Goal: Task Accomplishment & Management: Manage account settings

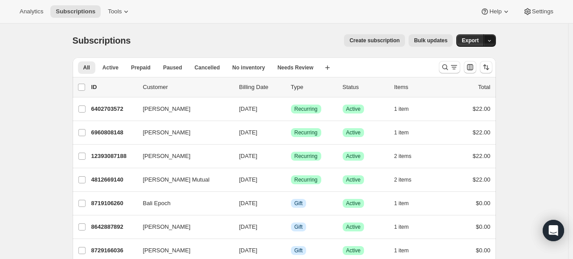
click at [489, 40] on icon "button" at bounding box center [490, 41] width 6 height 6
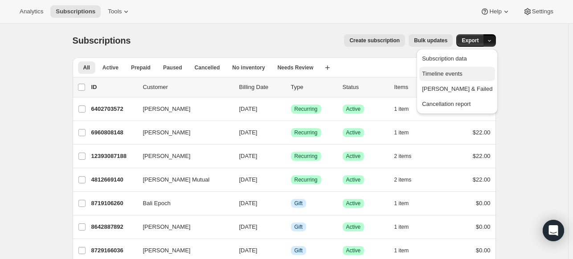
click at [462, 76] on span "Timeline events" at bounding box center [442, 73] width 41 height 7
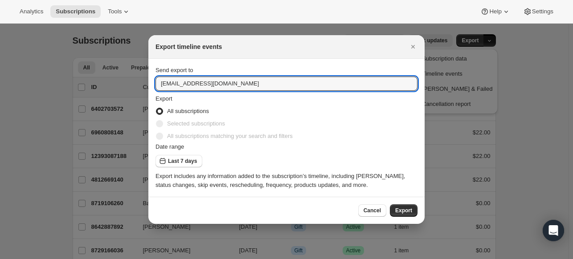
drag, startPoint x: 169, startPoint y: 85, endPoint x: 119, endPoint y: 78, distance: 50.3
type input "[EMAIL_ADDRESS][DOMAIN_NAME]"
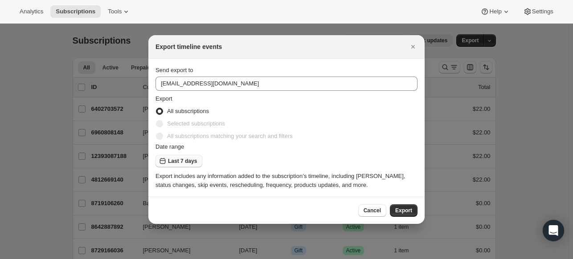
click at [171, 162] on span "Last 7 days" at bounding box center [182, 161] width 29 height 7
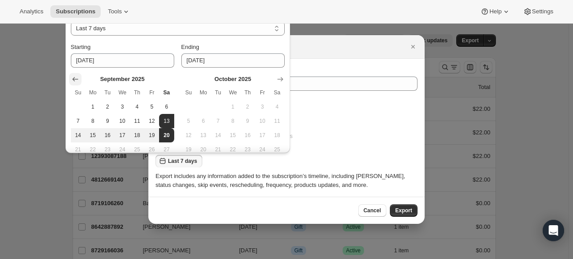
click at [74, 81] on icon "Show previous month, August 2025" at bounding box center [75, 79] width 6 height 4
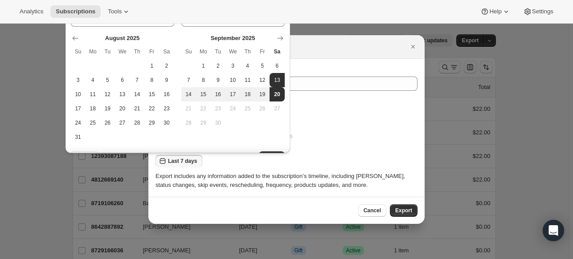
scroll to position [45, 0]
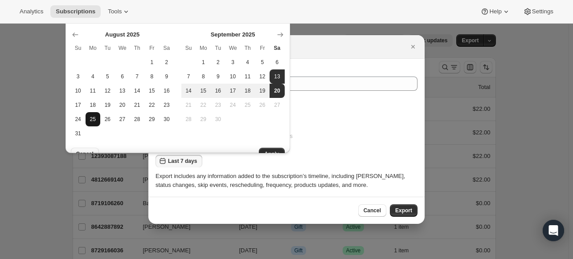
click at [90, 124] on button "25" at bounding box center [93, 119] width 15 height 14
type input "[DATE]"
select select "CUSTOM"
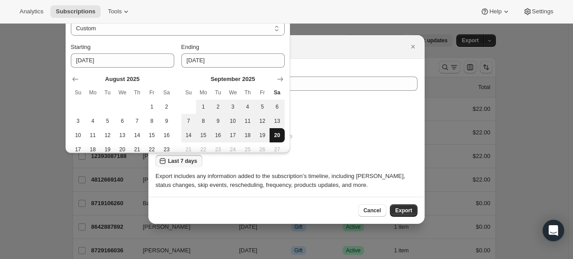
click at [280, 135] on span "20" at bounding box center [277, 135] width 8 height 7
type input "2025-09-20"
click at [343, 110] on div "All subscriptions" at bounding box center [287, 111] width 262 height 12
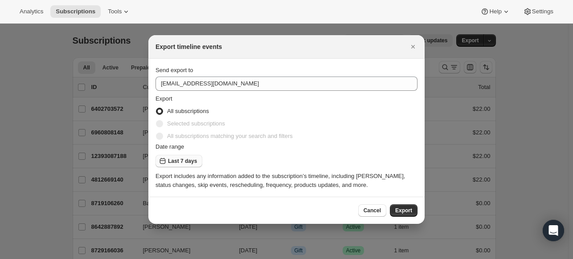
click at [175, 160] on span "Last 7 days" at bounding box center [182, 161] width 29 height 7
select select "CUSTOM"
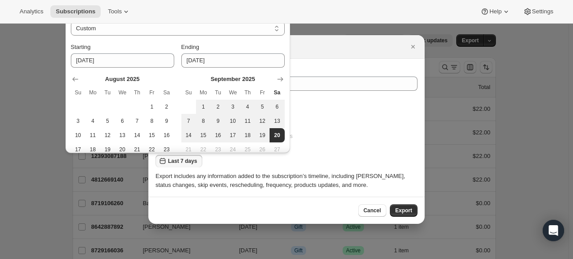
scroll to position [54, 0]
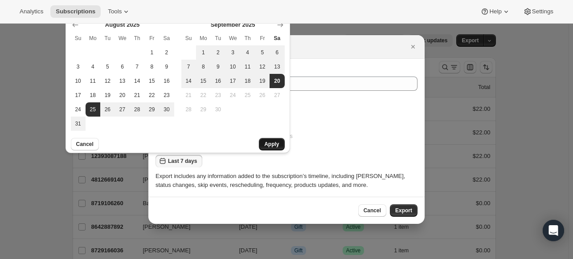
click at [272, 141] on span "Apply" at bounding box center [271, 144] width 15 height 7
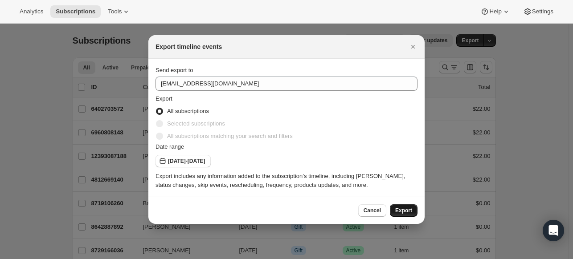
click at [402, 209] on span "Export" at bounding box center [403, 210] width 17 height 7
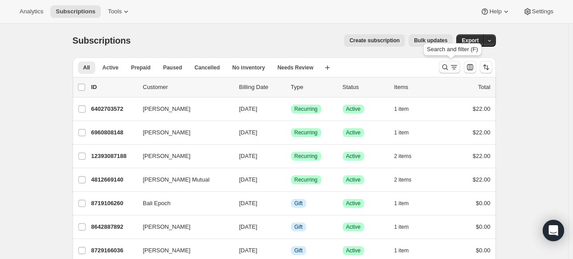
click at [447, 69] on icon "Search and filter results" at bounding box center [445, 67] width 9 height 9
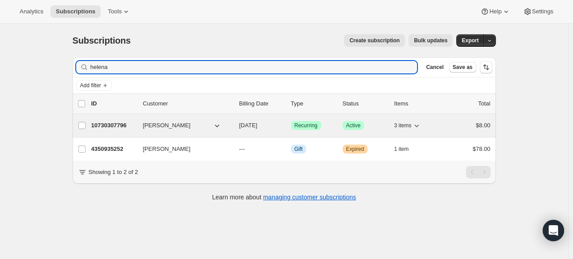
type input "helena"
click at [163, 127] on span "Helena Pohl" at bounding box center [167, 125] width 48 height 9
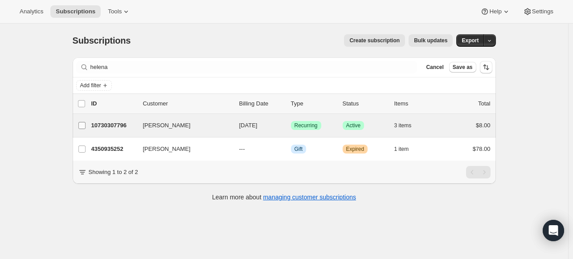
click at [84, 124] on input "Helena Pohl" at bounding box center [81, 125] width 7 height 7
checkbox input "true"
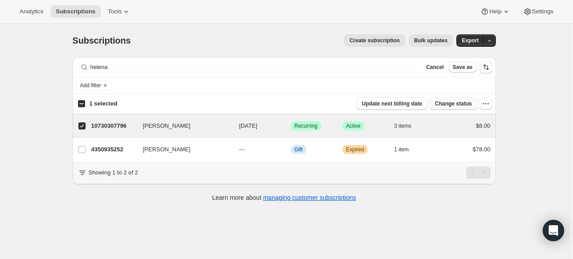
click at [455, 102] on span "Change status" at bounding box center [453, 103] width 37 height 7
select select "12"
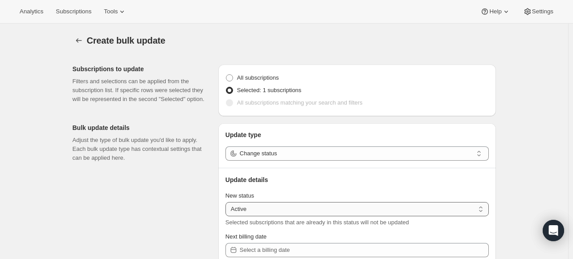
click at [377, 210] on select "Active Paused Cancelled" at bounding box center [356, 209] width 263 height 14
select select "paused"
click at [227, 202] on select "Active Paused Cancelled" at bounding box center [356, 209] width 263 height 14
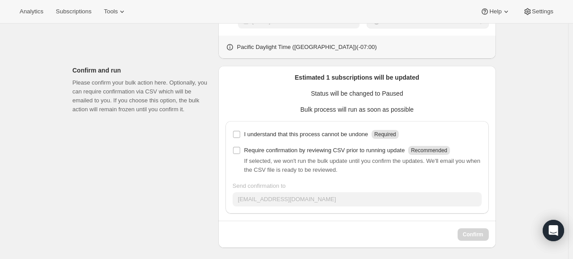
scroll to position [321, 0]
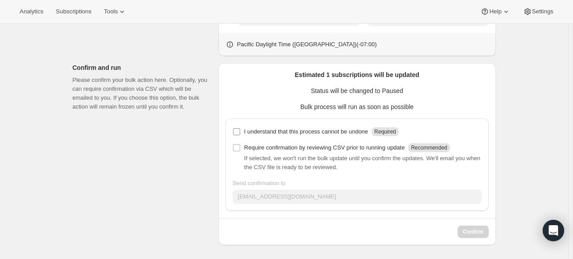
click at [240, 133] on input "I understand that this process cannot be undone Required" at bounding box center [236, 131] width 7 height 7
checkbox input "true"
click at [475, 231] on span "Confirm" at bounding box center [473, 232] width 20 height 7
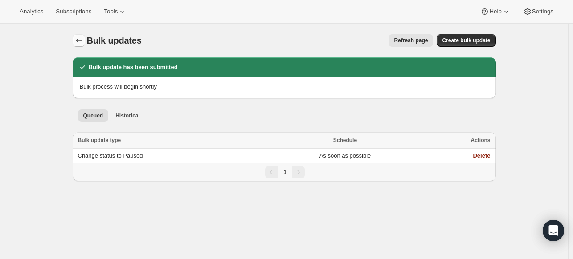
click at [81, 37] on icon "Bulk updates" at bounding box center [78, 40] width 9 height 9
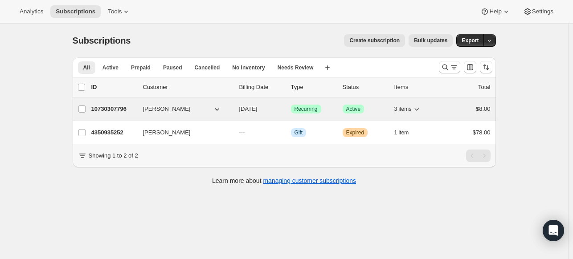
click at [356, 107] on span "Active" at bounding box center [353, 109] width 15 height 7
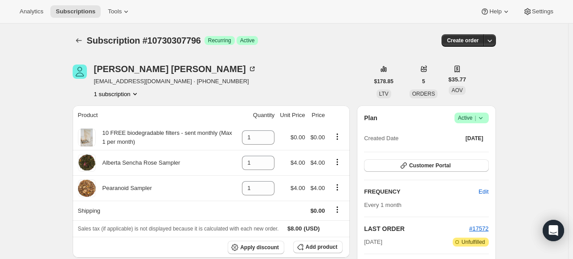
click at [485, 119] on icon at bounding box center [480, 118] width 9 height 9
click at [472, 135] on span "Pause subscription" at bounding box center [473, 135] width 49 height 7
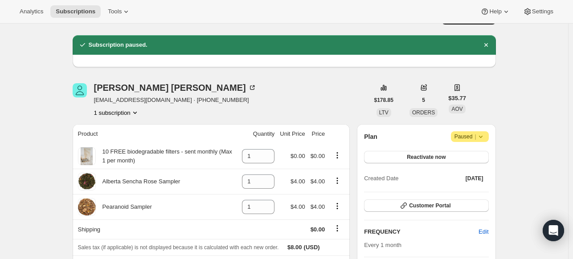
scroll to position [5, 0]
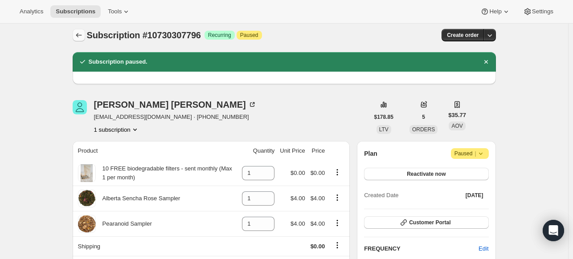
click at [80, 34] on icon "Subscriptions" at bounding box center [78, 35] width 9 height 9
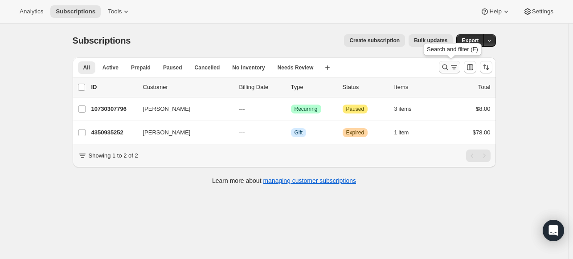
click at [447, 67] on icon "Search and filter results" at bounding box center [445, 67] width 9 height 9
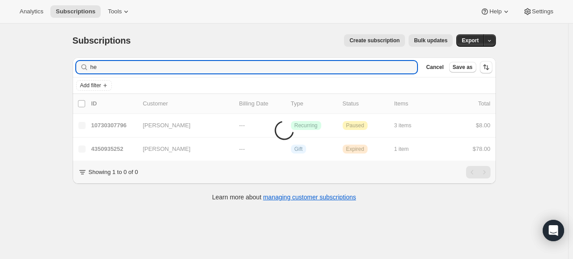
type input "h"
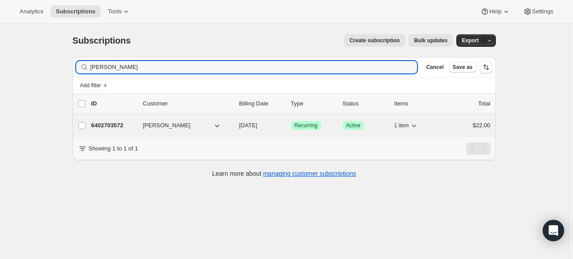
type input "cathy"
click at [166, 126] on span "Cathy Boyle" at bounding box center [167, 125] width 48 height 9
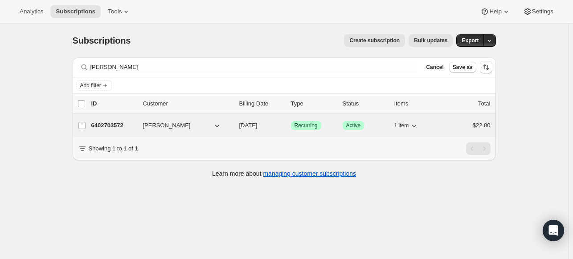
click at [118, 126] on p "6402703572" at bounding box center [113, 125] width 45 height 9
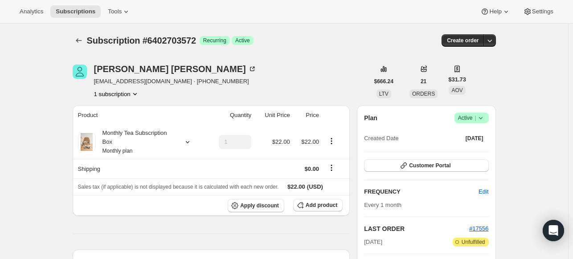
click at [485, 119] on icon at bounding box center [480, 118] width 9 height 9
click at [465, 135] on span "Pause subscription" at bounding box center [473, 135] width 49 height 7
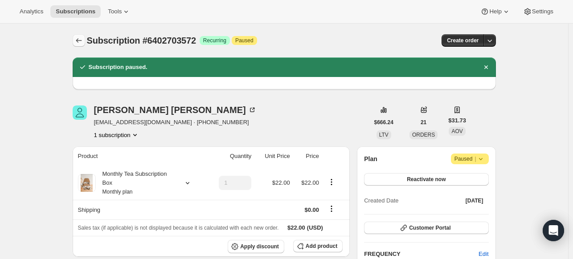
click at [82, 41] on icon "Subscriptions" at bounding box center [78, 40] width 9 height 9
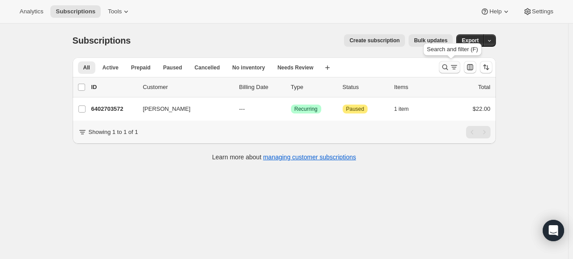
click at [447, 68] on icon "Search and filter results" at bounding box center [445, 67] width 9 height 9
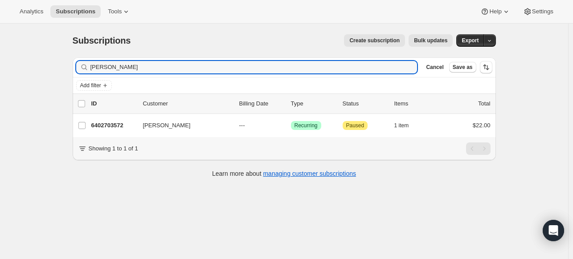
drag, startPoint x: 144, startPoint y: 70, endPoint x: -12, endPoint y: 67, distance: 156.0
click at [0, 67] on html "Analytics Subscriptions Tools Help Settings Skip to content Subscriptions. This…" at bounding box center [286, 129] width 573 height 259
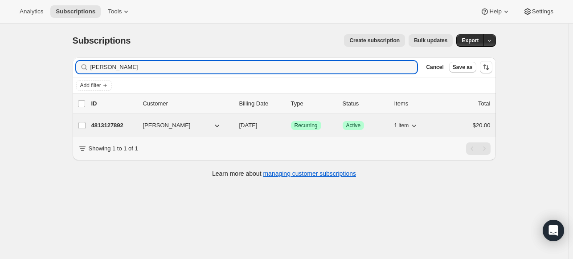
type input "anthony"
click at [157, 126] on span "Anthony Garcia" at bounding box center [167, 125] width 48 height 9
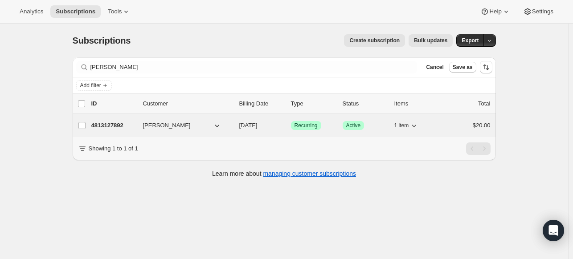
click at [116, 126] on p "4813127892" at bounding box center [113, 125] width 45 height 9
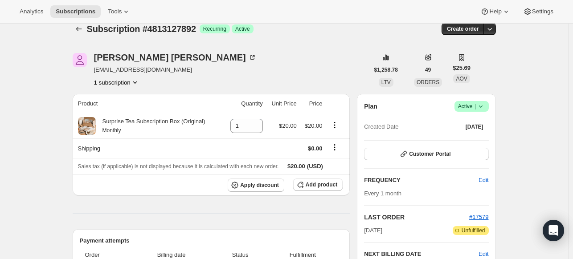
scroll to position [9, 0]
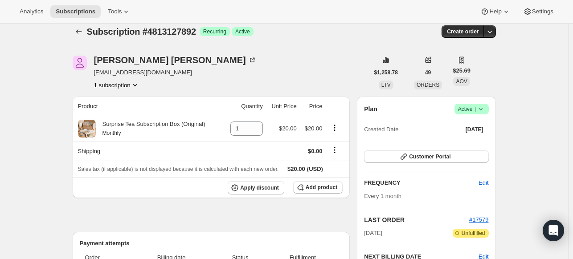
click at [485, 107] on icon at bounding box center [480, 109] width 9 height 9
click at [467, 124] on span "Pause subscription" at bounding box center [473, 126] width 49 height 7
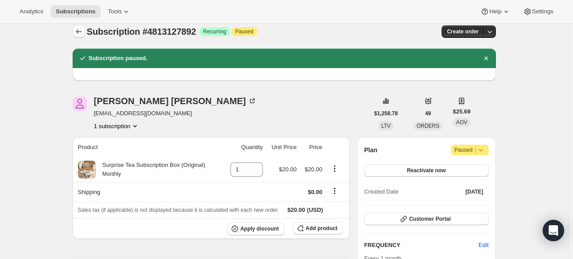
click at [78, 31] on icon "Subscriptions" at bounding box center [78, 31] width 9 height 9
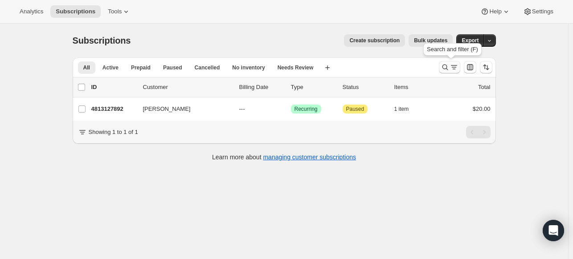
click at [448, 67] on icon "Search and filter results" at bounding box center [445, 68] width 6 height 6
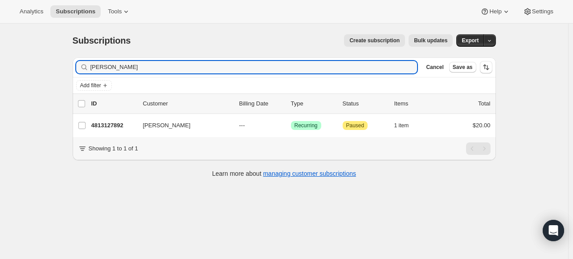
drag, startPoint x: 140, startPoint y: 68, endPoint x: -24, endPoint y: 71, distance: 163.5
click at [0, 71] on html "Analytics Subscriptions Tools Help Settings Skip to content Subscriptions. This…" at bounding box center [286, 129] width 573 height 259
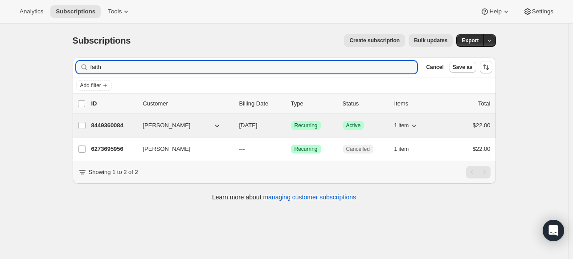
type input "faith"
click at [148, 124] on span "faith schaafsma" at bounding box center [167, 125] width 48 height 9
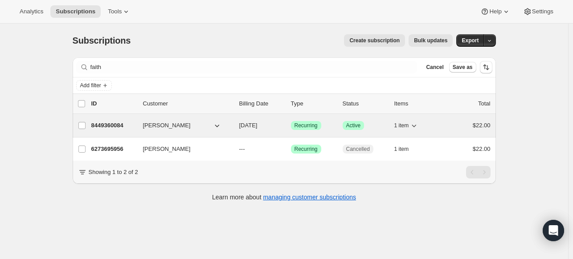
click at [112, 124] on p "8449360084" at bounding box center [113, 125] width 45 height 9
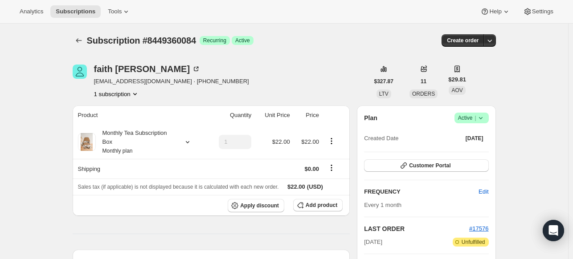
scroll to position [84, 0]
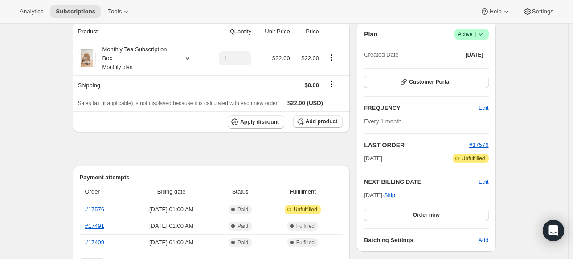
click at [483, 32] on icon at bounding box center [480, 34] width 9 height 9
click at [466, 54] on span "Pause subscription" at bounding box center [473, 51] width 49 height 7
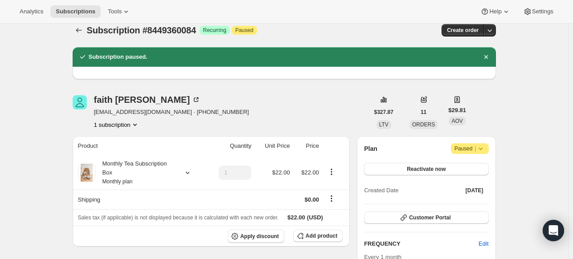
scroll to position [0, 0]
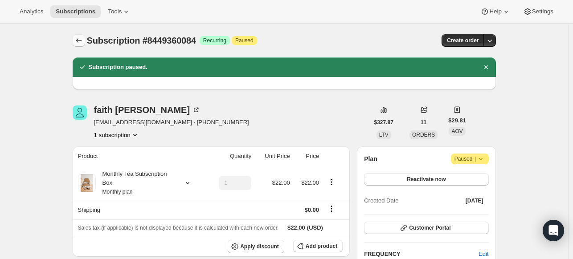
click at [80, 38] on icon "Subscriptions" at bounding box center [78, 40] width 9 height 9
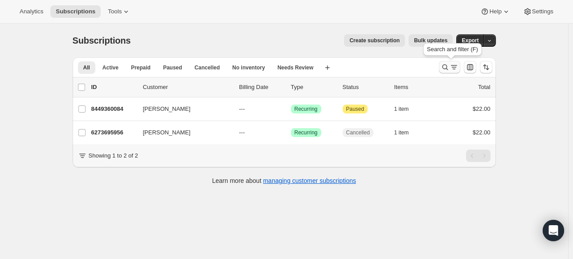
click at [449, 65] on icon "Search and filter results" at bounding box center [445, 67] width 9 height 9
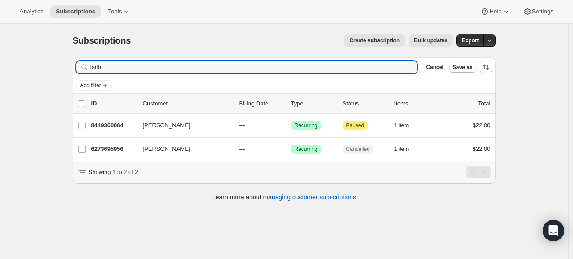
drag, startPoint x: 121, startPoint y: 65, endPoint x: 27, endPoint y: 73, distance: 94.3
click at [27, 73] on div "Subscriptions. This page is ready Subscriptions Create subscription Bulk update…" at bounding box center [284, 153] width 568 height 259
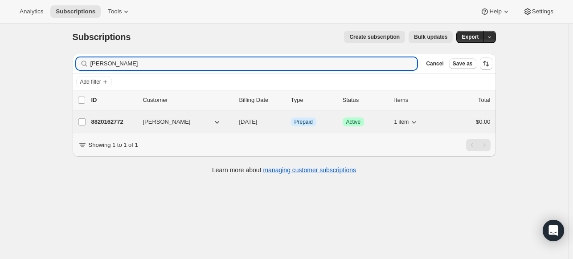
type input "kassandra"
click at [119, 119] on p "8820162772" at bounding box center [113, 122] width 45 height 9
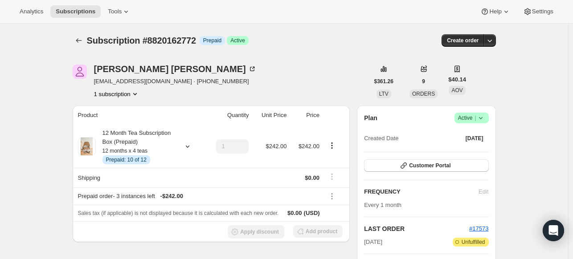
click at [485, 119] on icon at bounding box center [480, 118] width 9 height 9
click at [464, 139] on span "Pause subscription" at bounding box center [473, 135] width 49 height 7
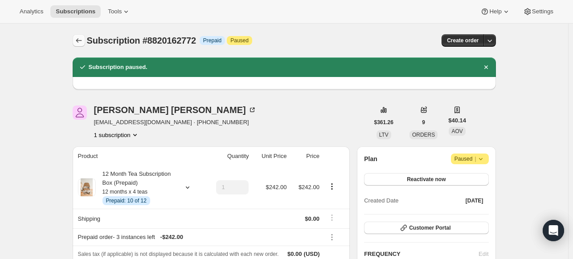
click at [83, 39] on icon "Subscriptions" at bounding box center [78, 40] width 9 height 9
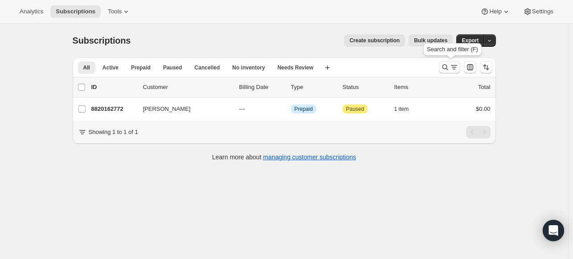
click at [447, 67] on icon "Search and filter results" at bounding box center [445, 67] width 9 height 9
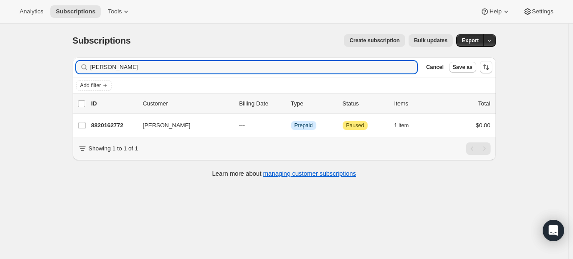
drag, startPoint x: 132, startPoint y: 63, endPoint x: -4, endPoint y: 57, distance: 135.6
click at [0, 57] on html "Analytics Subscriptions Tools Help Settings Skip to content Subscriptions. This…" at bounding box center [286, 129] width 573 height 259
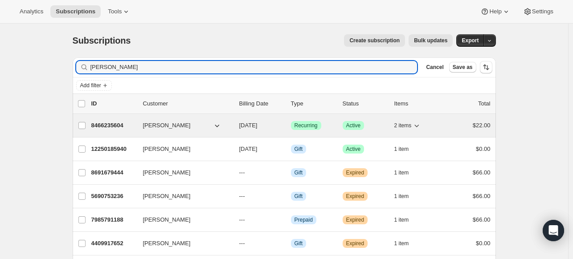
type input "julie"
click at [174, 125] on span "Julie Wilbanks" at bounding box center [167, 125] width 48 height 9
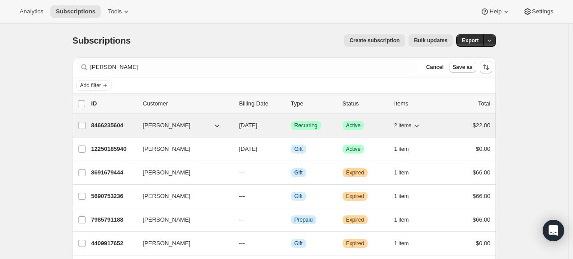
click at [116, 123] on p "8466235604" at bounding box center [113, 125] width 45 height 9
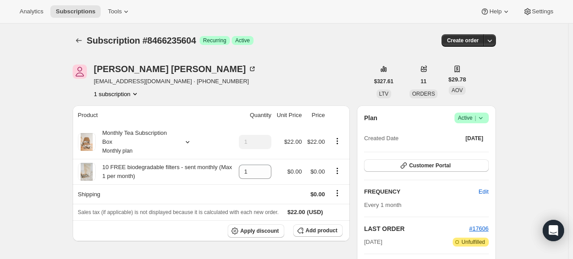
click at [487, 118] on span "Success Active |" at bounding box center [471, 118] width 34 height 11
click at [463, 135] on span "Pause subscription" at bounding box center [473, 135] width 49 height 7
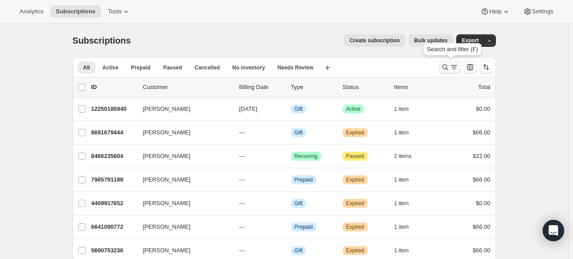
click at [449, 68] on icon "Search and filter results" at bounding box center [445, 67] width 9 height 9
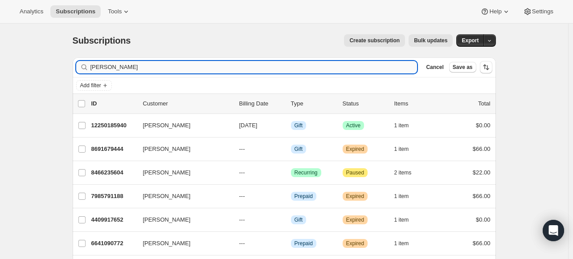
click at [333, 68] on input "julie" at bounding box center [253, 67] width 327 height 12
drag, startPoint x: 115, startPoint y: 71, endPoint x: 30, endPoint y: 50, distance: 87.7
click at [30, 50] on div "Subscriptions. This page is ready Subscriptions Create subscription Bulk update…" at bounding box center [284, 176] width 568 height 305
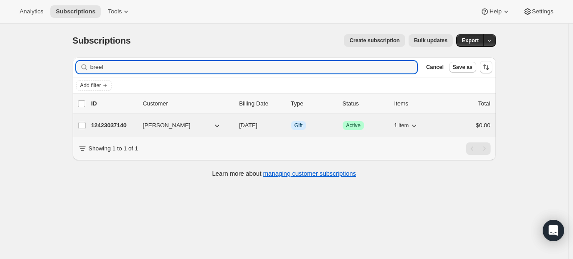
type input "breel"
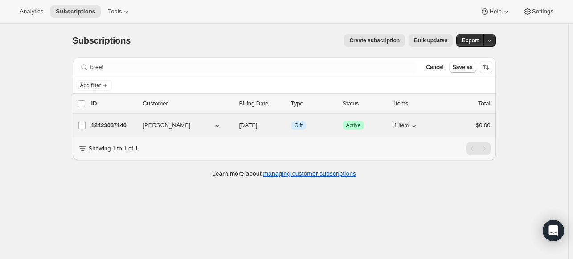
click at [115, 123] on p "12423037140" at bounding box center [113, 125] width 45 height 9
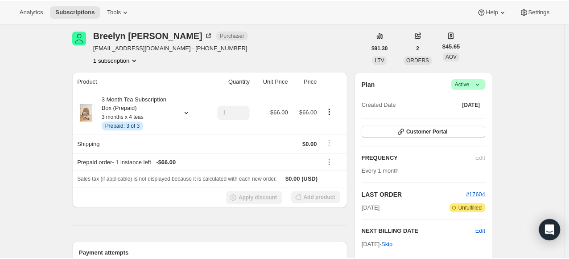
scroll to position [22, 0]
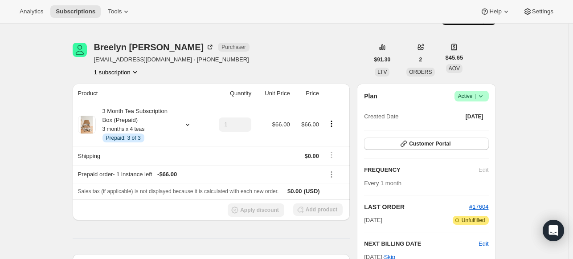
click at [487, 94] on span "Success Active |" at bounding box center [471, 96] width 34 height 11
click at [467, 112] on span "Pause subscription" at bounding box center [473, 113] width 49 height 7
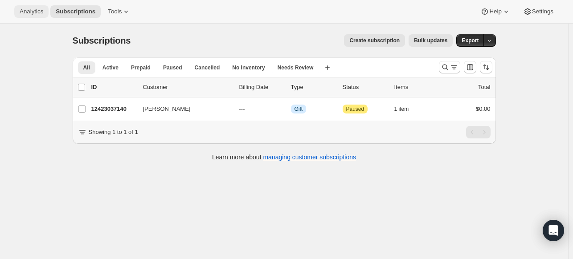
click at [30, 8] on span "Analytics" at bounding box center [32, 11] width 24 height 7
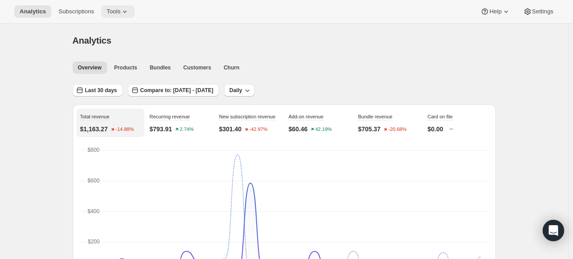
click at [116, 10] on span "Tools" at bounding box center [113, 11] width 14 height 7
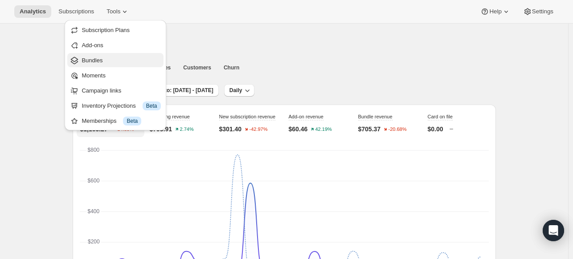
click at [95, 58] on span "Bundles" at bounding box center [92, 60] width 21 height 7
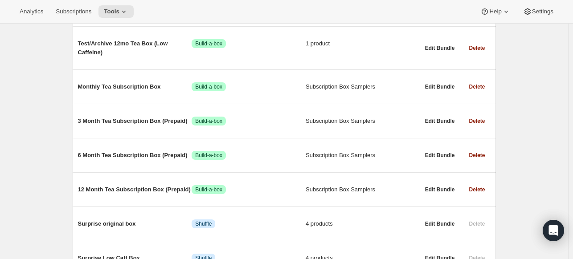
scroll to position [164, 0]
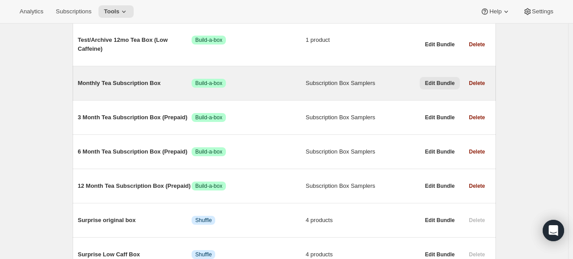
click at [449, 81] on span "Edit Bundle" at bounding box center [440, 83] width 30 height 7
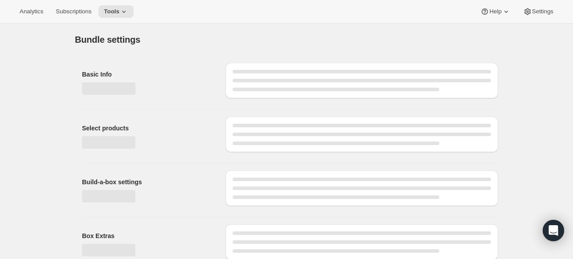
type input "Monthly Tea Subscription Box"
radio input "true"
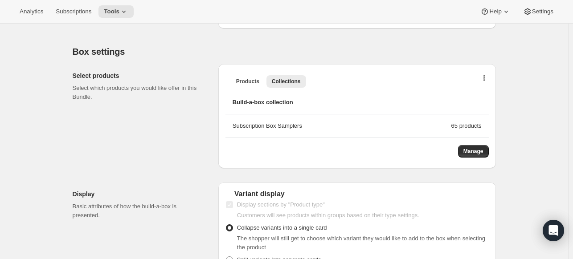
scroll to position [236, 0]
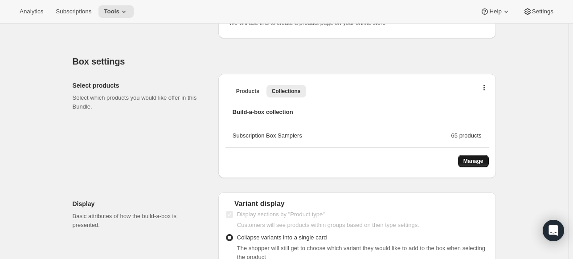
click at [476, 162] on span "Manage" at bounding box center [473, 161] width 20 height 7
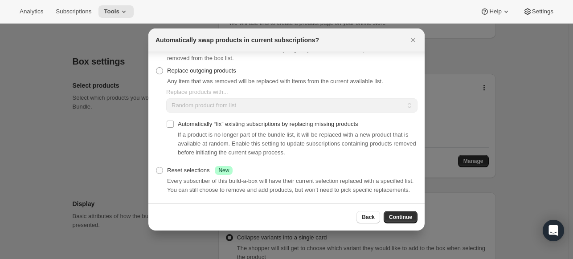
scroll to position [35, 0]
click at [160, 167] on span ":r86:" at bounding box center [159, 170] width 7 height 7
click at [156, 167] on input "Reset selections Success New" at bounding box center [156, 167] width 0 height 0
radio input "true"
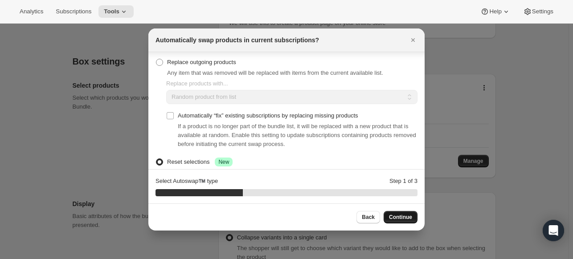
click at [402, 217] on span "Continue" at bounding box center [400, 217] width 23 height 7
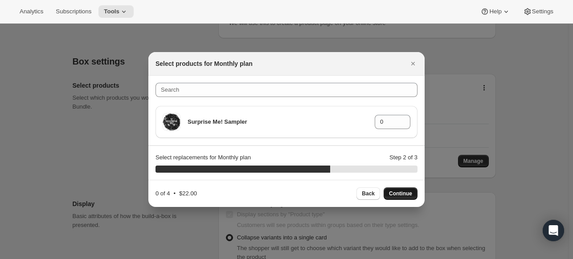
scroll to position [0, 0]
click at [402, 121] on icon ":r86:" at bounding box center [403, 124] width 9 height 9
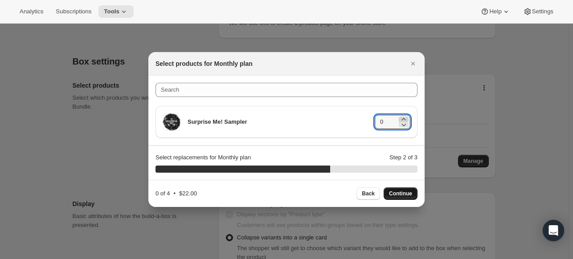
click at [404, 119] on icon ":r86:" at bounding box center [403, 119] width 9 height 9
type input "4"
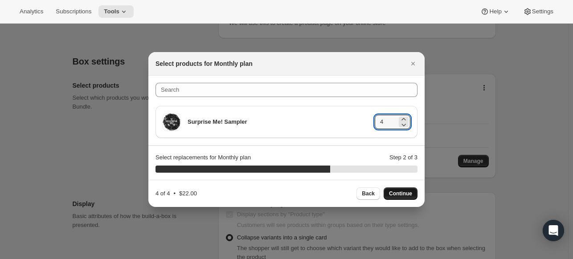
click at [397, 190] on span "Continue" at bounding box center [400, 193] width 23 height 7
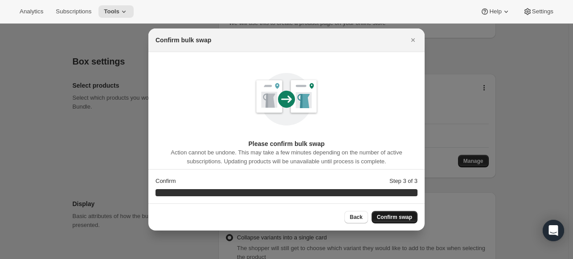
click at [388, 219] on span "Confirm swap" at bounding box center [394, 217] width 35 height 7
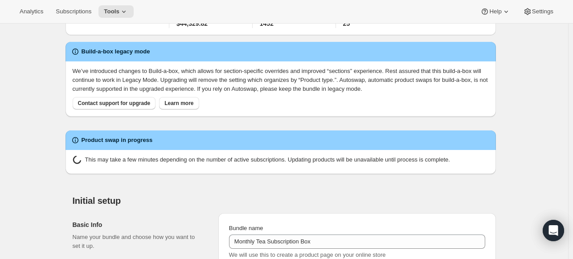
scroll to position [236, 0]
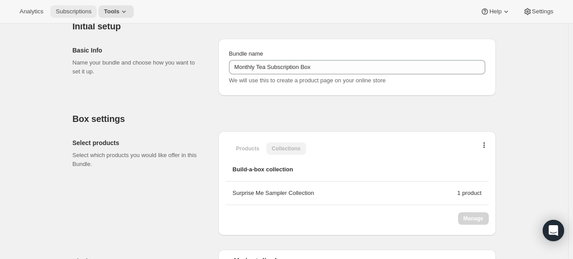
click at [75, 10] on span "Subscriptions" at bounding box center [74, 11] width 36 height 7
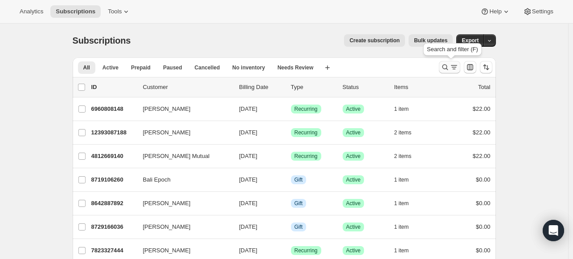
click at [447, 67] on icon "Search and filter results" at bounding box center [445, 67] width 9 height 9
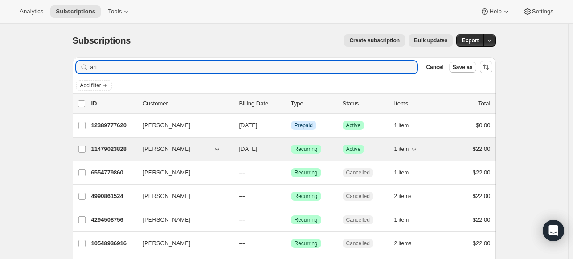
type input "ari"
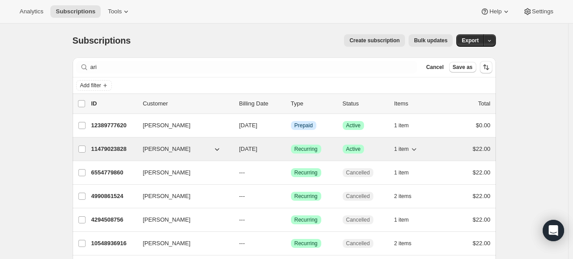
click at [151, 147] on span "[PERSON_NAME]" at bounding box center [167, 149] width 48 height 9
click at [115, 149] on p "11479023828" at bounding box center [113, 149] width 45 height 9
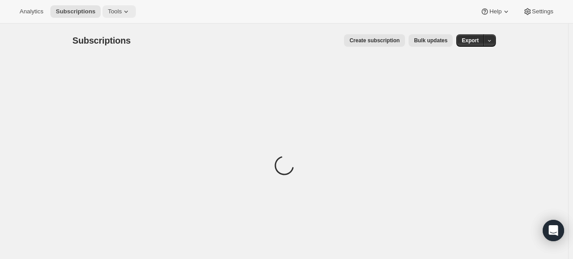
click at [124, 11] on icon at bounding box center [126, 12] width 4 height 2
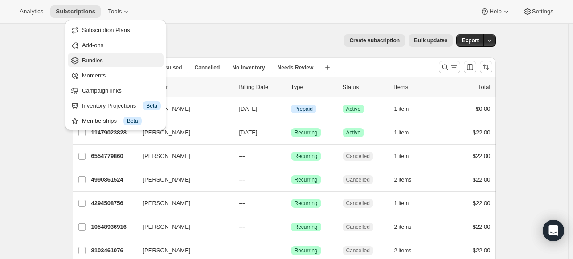
click at [96, 63] on span "Bundles" at bounding box center [92, 60] width 21 height 7
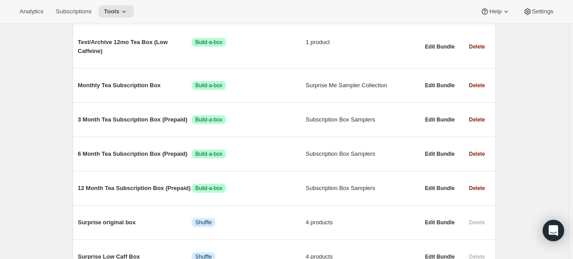
scroll to position [164, 0]
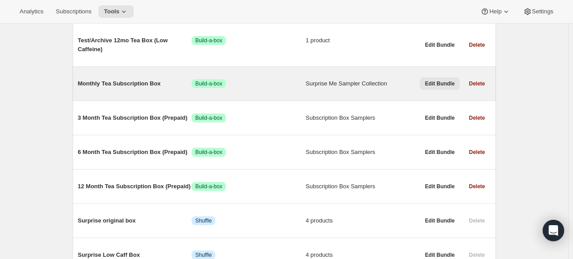
click at [443, 83] on span "Edit Bundle" at bounding box center [440, 83] width 30 height 7
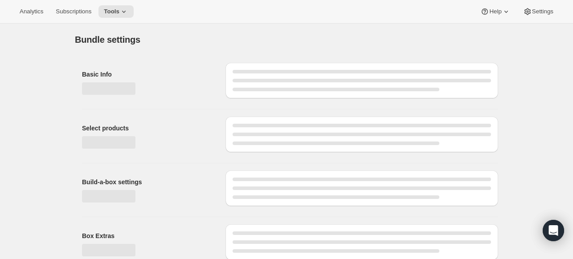
type input "Monthly Tea Subscription Box"
radio input "true"
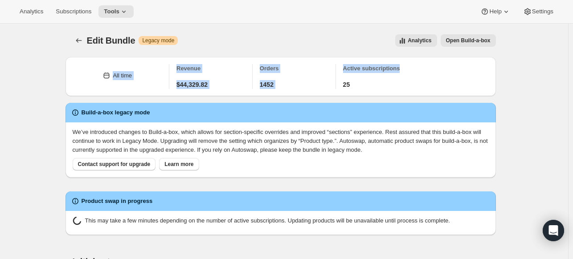
drag, startPoint x: 572, startPoint y: 36, endPoint x: 577, endPoint y: 64, distance: 28.1
click at [573, 64] on html "Analytics Subscriptions Tools Help Settings Skip to content Edit Bundle. This p…" at bounding box center [286, 129] width 573 height 259
click at [80, 37] on icon "Bundles" at bounding box center [78, 40] width 9 height 9
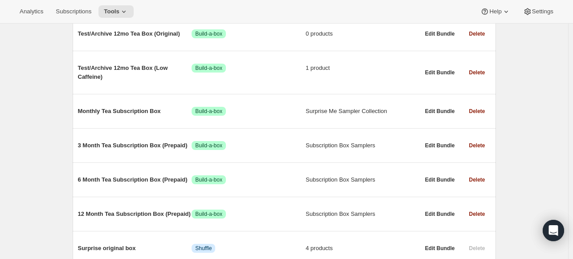
scroll to position [137, 0]
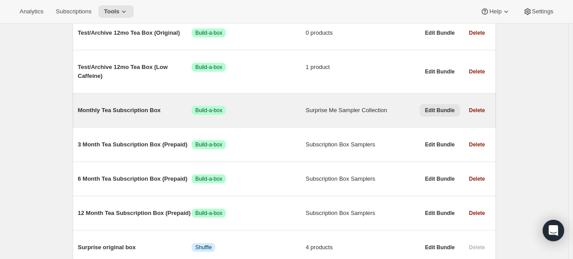
click at [439, 112] on span "Edit Bundle" at bounding box center [440, 110] width 30 height 7
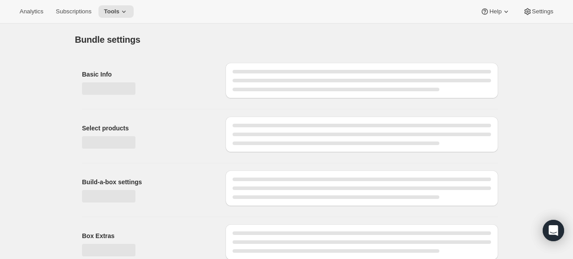
type input "Monthly Tea Subscription Box"
radio input "true"
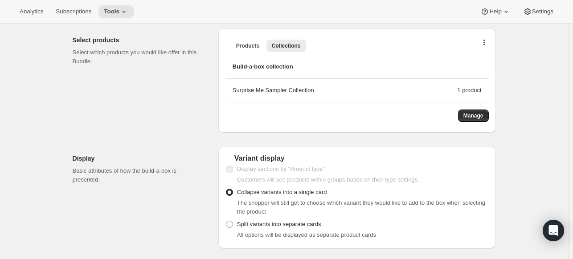
scroll to position [286, 0]
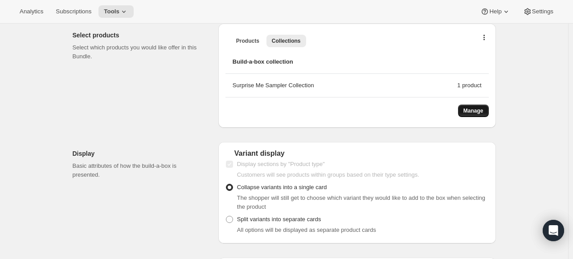
click at [473, 113] on span "Manage" at bounding box center [473, 110] width 20 height 7
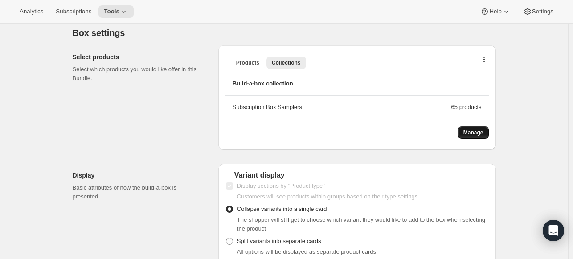
scroll to position [0, 0]
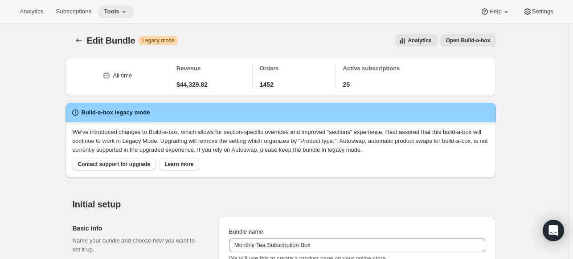
click at [122, 13] on icon at bounding box center [123, 11] width 9 height 9
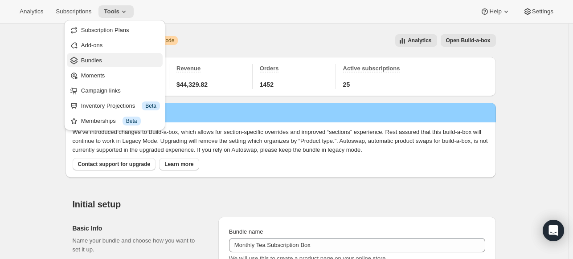
click at [94, 59] on span "Bundles" at bounding box center [91, 60] width 21 height 7
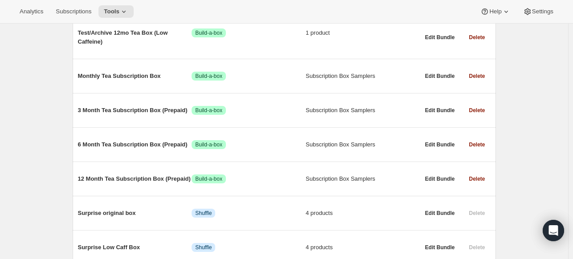
scroll to position [173, 0]
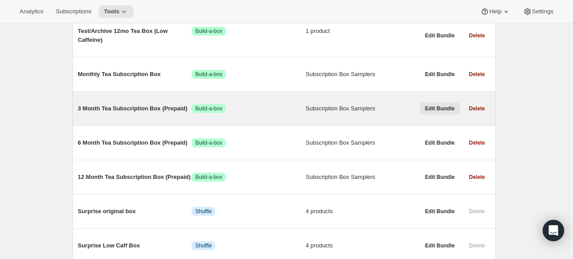
click at [444, 109] on span "Edit Bundle" at bounding box center [440, 108] width 30 height 7
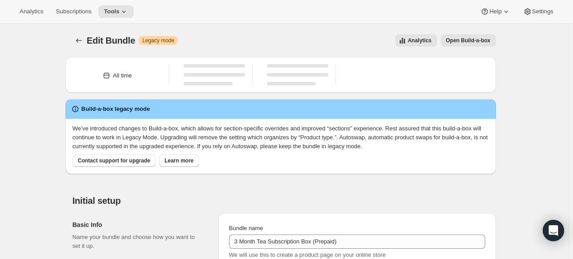
type input "3 Month Tea Subscription Box (Prepaid)"
radio input "true"
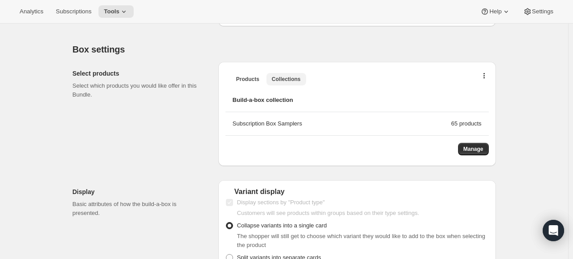
scroll to position [280, 0]
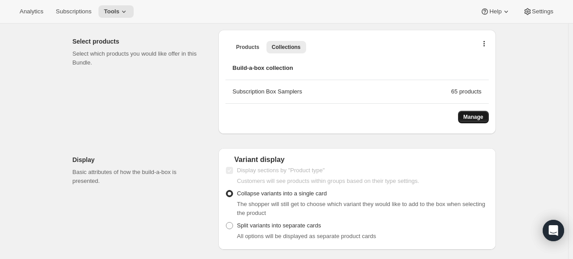
drag, startPoint x: 476, startPoint y: 115, endPoint x: 479, endPoint y: 119, distance: 4.7
click at [479, 119] on span "Manage" at bounding box center [473, 117] width 20 height 7
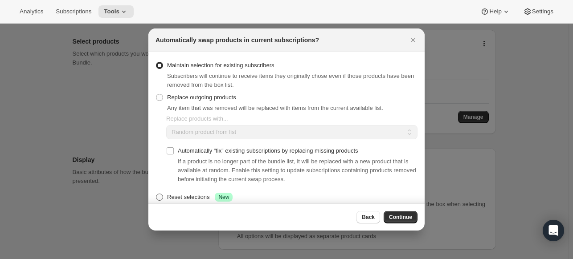
click at [160, 198] on span ":r16n:" at bounding box center [159, 197] width 7 height 7
click at [156, 194] on input "Reset selections Success New" at bounding box center [156, 194] width 0 height 0
radio input "true"
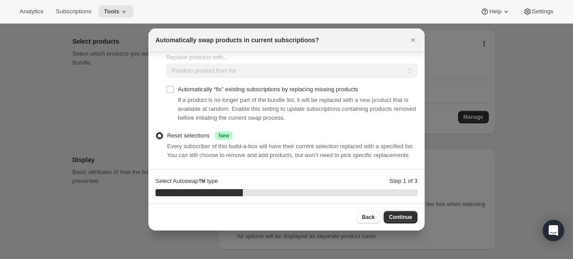
scroll to position [70, 0]
click at [400, 218] on span "Continue" at bounding box center [400, 217] width 23 height 7
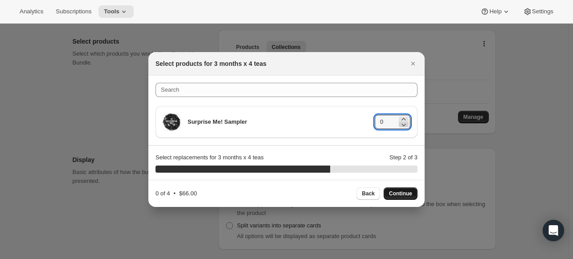
click at [405, 121] on icon ":r16n:" at bounding box center [403, 124] width 9 height 9
click at [404, 119] on icon ":r16n:" at bounding box center [403, 119] width 4 height 2
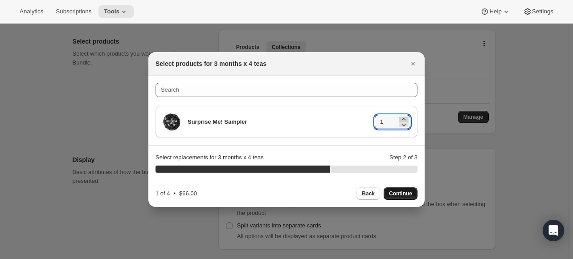
click at [404, 119] on icon ":r16n:" at bounding box center [403, 119] width 4 height 2
type input "4"
click at [398, 194] on span "Continue" at bounding box center [400, 193] width 23 height 7
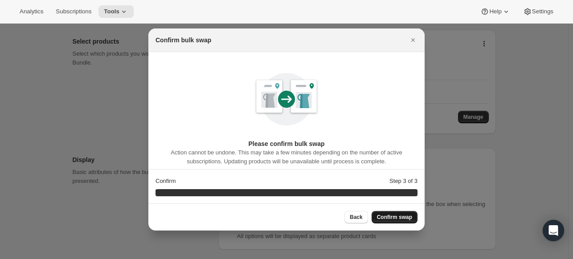
click at [405, 218] on span "Confirm swap" at bounding box center [394, 217] width 35 height 7
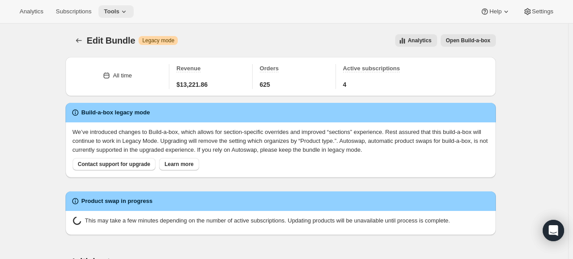
click at [114, 12] on span "Tools" at bounding box center [112, 11] width 16 height 7
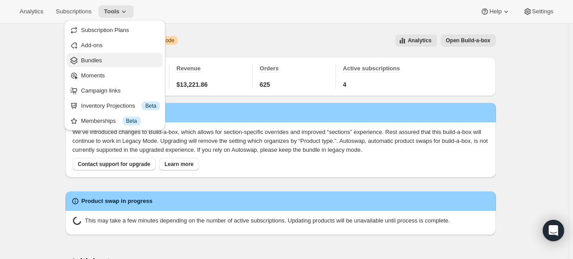
click at [100, 59] on span "Bundles" at bounding box center [91, 60] width 21 height 7
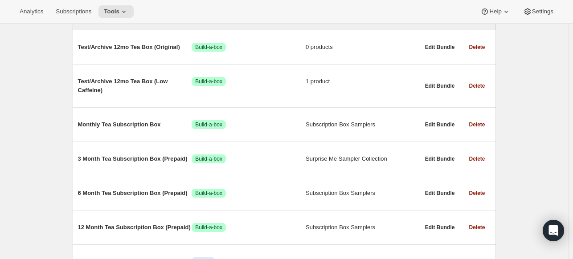
scroll to position [151, 0]
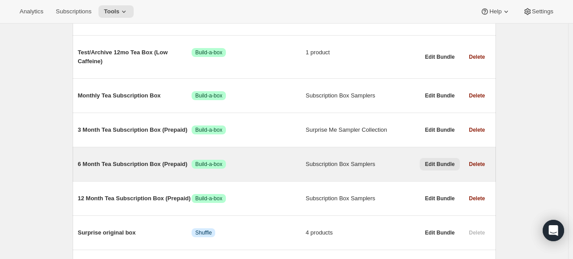
click at [446, 165] on span "Edit Bundle" at bounding box center [440, 164] width 30 height 7
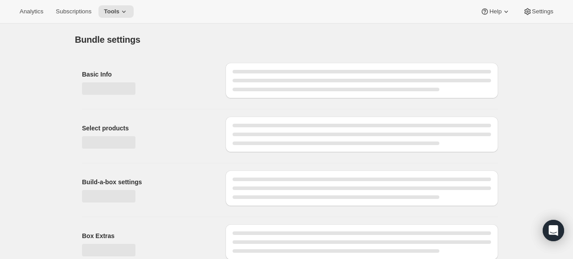
type input "6 Month Tea Subscription Box (Prepaid)"
radio input "true"
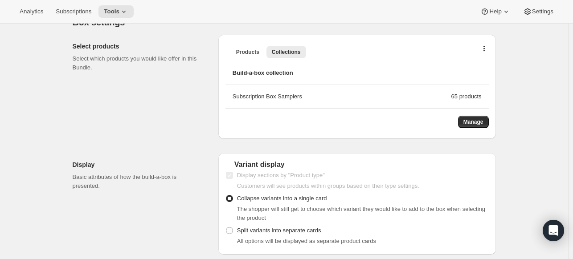
scroll to position [270, 0]
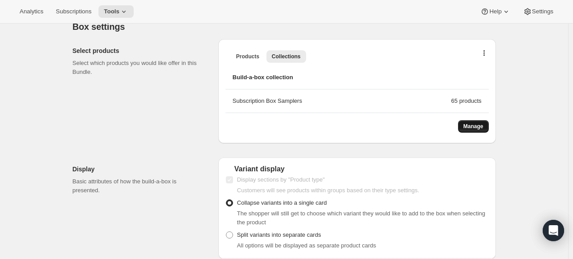
click at [472, 126] on span "Manage" at bounding box center [473, 126] width 20 height 7
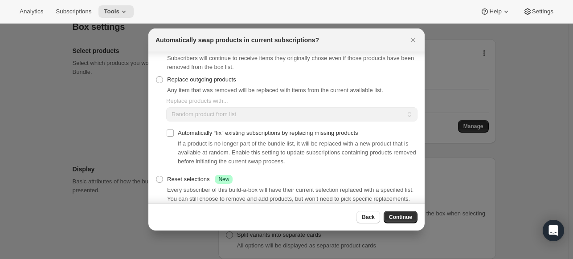
scroll to position [35, 0]
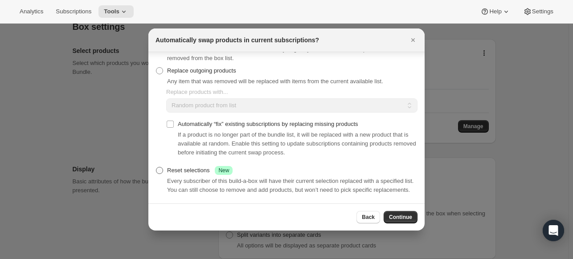
click at [161, 167] on span ":r1a8:" at bounding box center [159, 170] width 7 height 7
click at [156, 167] on input "Reset selections Success New" at bounding box center [156, 167] width 0 height 0
radio input "true"
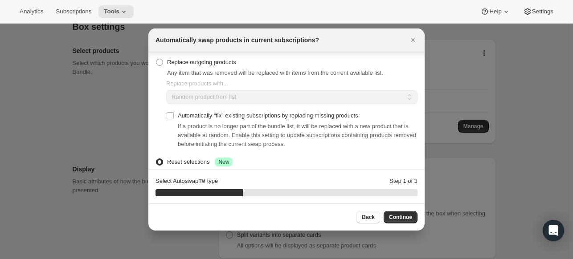
scroll to position [70, 0]
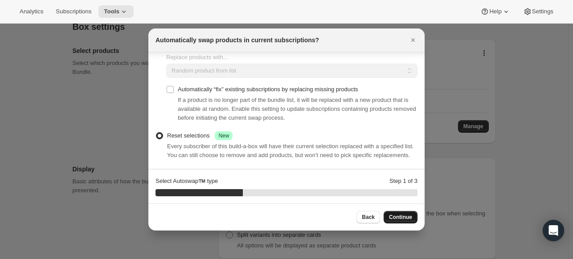
click at [398, 215] on span "Continue" at bounding box center [400, 217] width 23 height 7
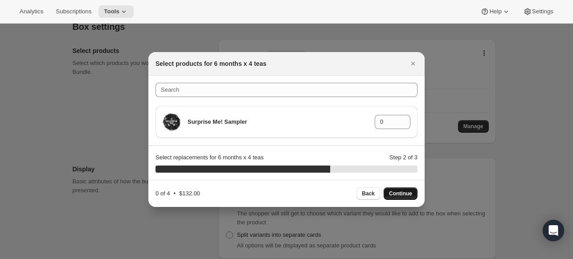
scroll to position [0, 0]
click at [403, 119] on icon ":r1a8:" at bounding box center [403, 119] width 4 height 2
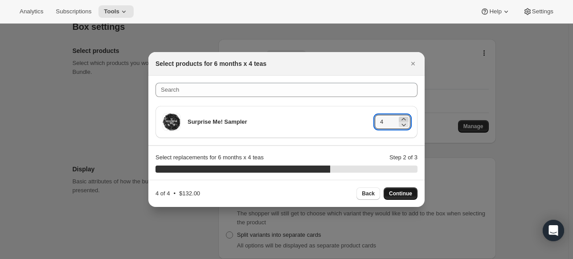
click at [403, 119] on icon ":r1a8:" at bounding box center [403, 119] width 4 height 2
click at [404, 126] on icon ":r1a8:" at bounding box center [404, 125] width 4 height 3
type input "4"
click at [406, 194] on span "Continue" at bounding box center [400, 193] width 23 height 7
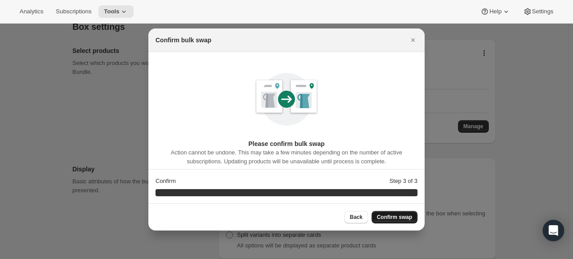
click at [401, 217] on span "Confirm swap" at bounding box center [394, 217] width 35 height 7
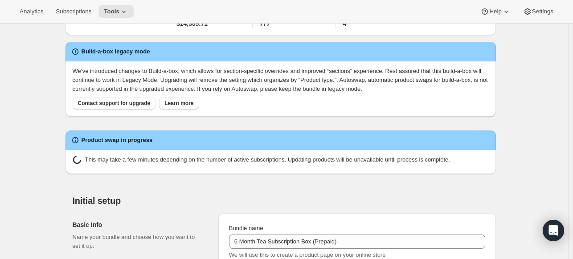
scroll to position [270, 0]
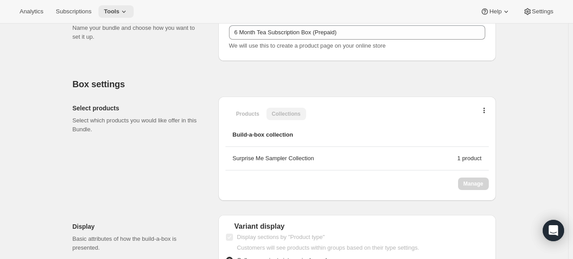
click at [116, 9] on span "Tools" at bounding box center [112, 11] width 16 height 7
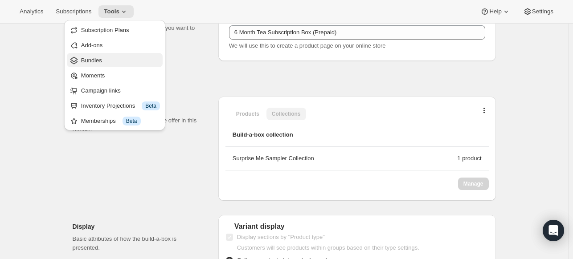
click at [96, 61] on span "Bundles" at bounding box center [91, 60] width 21 height 7
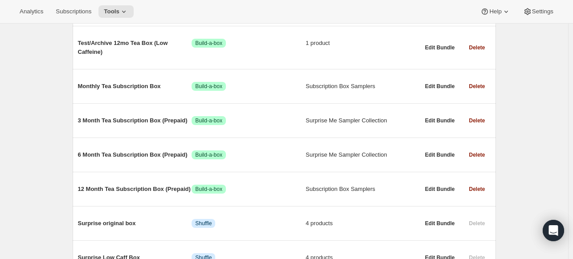
scroll to position [173, 0]
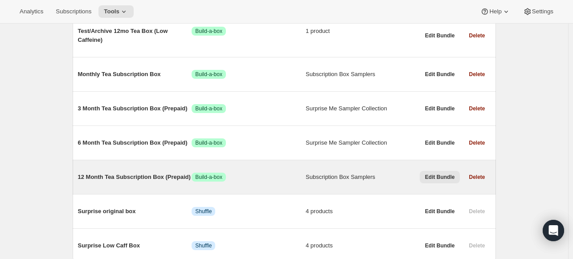
click at [446, 175] on span "Edit Bundle" at bounding box center [440, 177] width 30 height 7
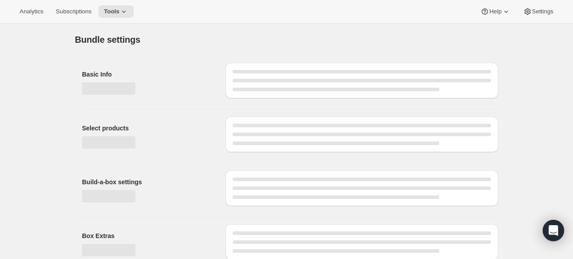
type input "12 Month Tea Subscription Box (Prepaid)"
radio input "true"
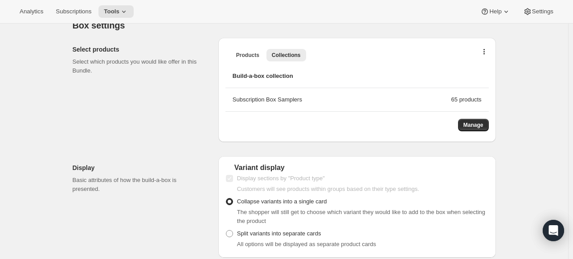
scroll to position [280, 0]
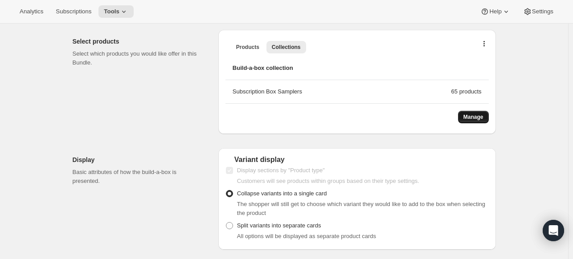
click at [483, 116] on span "Manage" at bounding box center [473, 117] width 20 height 7
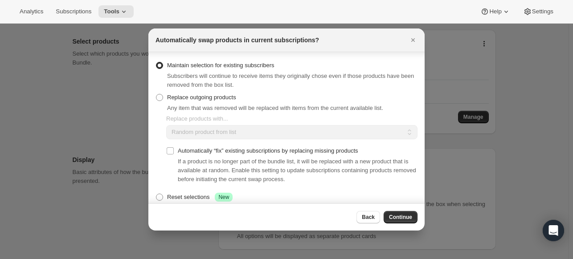
scroll to position [35, 0]
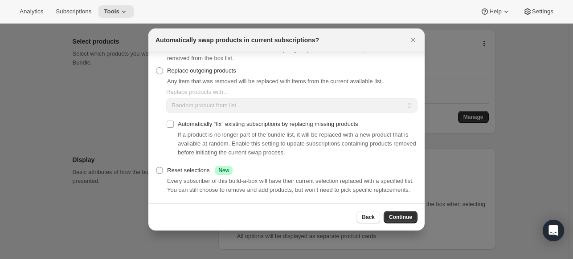
click at [160, 167] on span ":r1dp:" at bounding box center [159, 170] width 7 height 7
click at [156, 167] on input "Reset selections Success New" at bounding box center [156, 167] width 0 height 0
radio input "true"
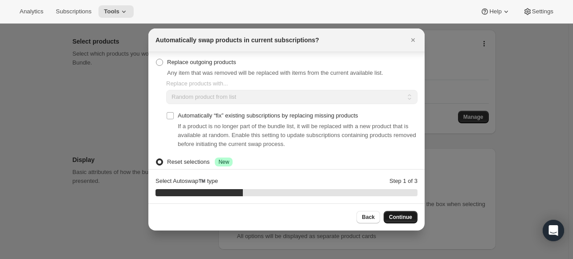
click at [403, 215] on span "Continue" at bounding box center [400, 217] width 23 height 7
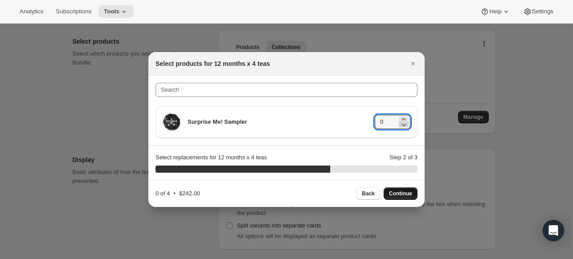
click at [405, 121] on icon ":r1dp:" at bounding box center [403, 124] width 9 height 9
click at [404, 118] on icon ":r1dp:" at bounding box center [403, 119] width 9 height 9
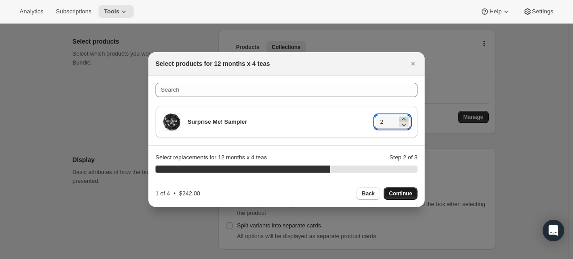
click at [404, 118] on icon ":r1dp:" at bounding box center [403, 119] width 9 height 9
type input "4"
click at [404, 192] on span "Continue" at bounding box center [400, 193] width 23 height 7
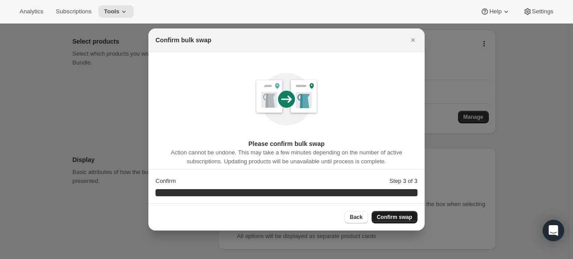
click at [403, 217] on span "Confirm swap" at bounding box center [394, 217] width 35 height 7
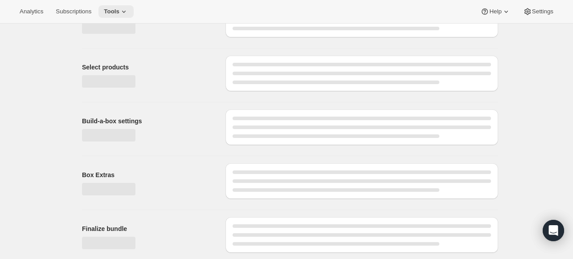
click at [119, 13] on icon at bounding box center [123, 11] width 9 height 9
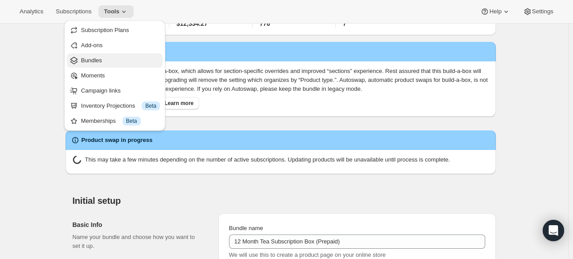
click at [100, 59] on span "Bundles" at bounding box center [91, 60] width 21 height 7
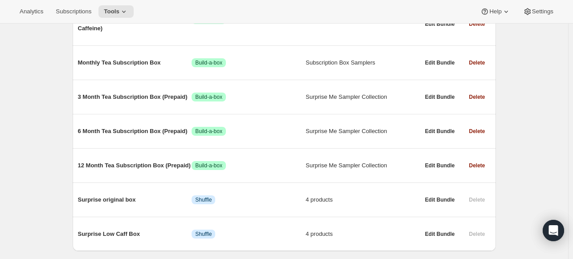
scroll to position [178, 0]
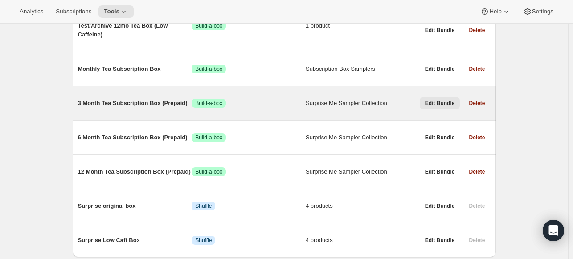
click at [450, 101] on span "Edit Bundle" at bounding box center [440, 103] width 30 height 7
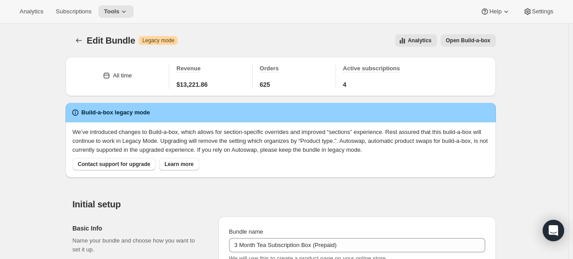
type input "3 Month Tea Subscription Box (Prepaid)"
radio input "true"
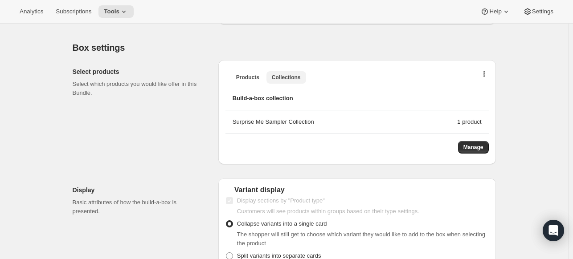
scroll to position [241, 0]
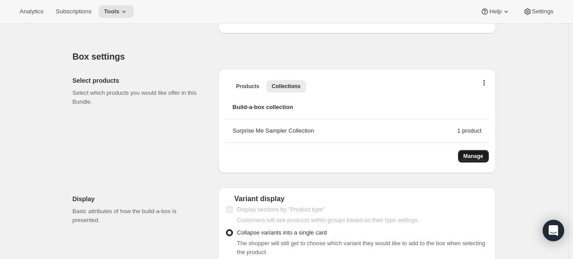
click at [476, 155] on span "Manage" at bounding box center [473, 156] width 20 height 7
click at [122, 11] on icon at bounding box center [124, 12] width 4 height 2
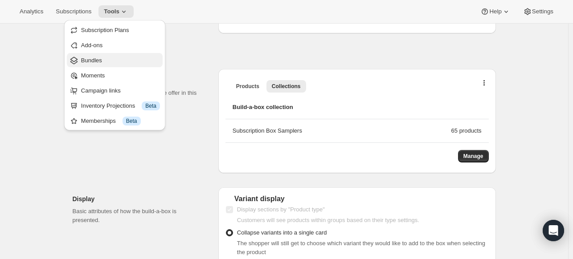
click at [102, 58] on span "Bundles" at bounding box center [120, 60] width 79 height 9
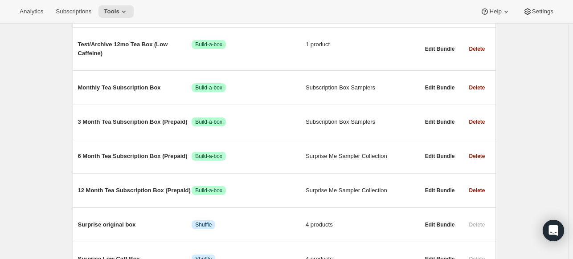
scroll to position [160, 0]
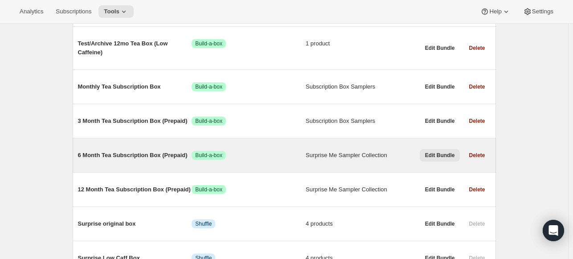
click at [438, 155] on span "Edit Bundle" at bounding box center [440, 155] width 30 height 7
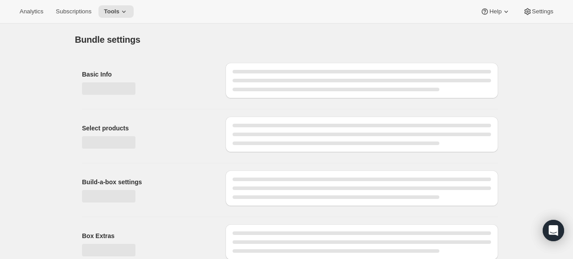
type input "6 Month Tea Subscription Box (Prepaid)"
radio input "true"
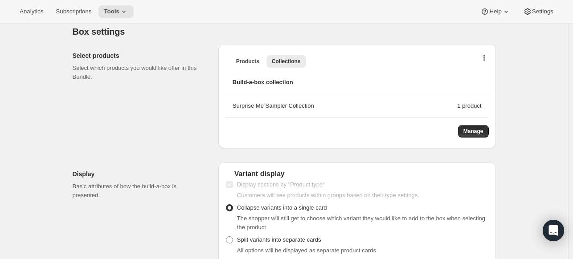
scroll to position [269, 0]
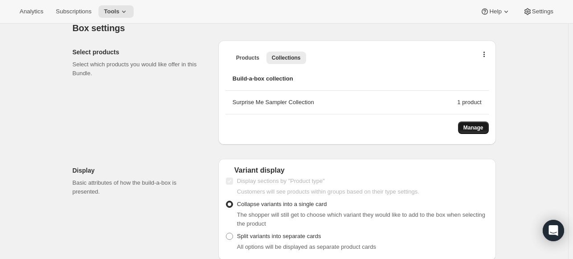
click at [482, 127] on span "Manage" at bounding box center [473, 127] width 20 height 7
click at [121, 12] on icon at bounding box center [123, 11] width 9 height 9
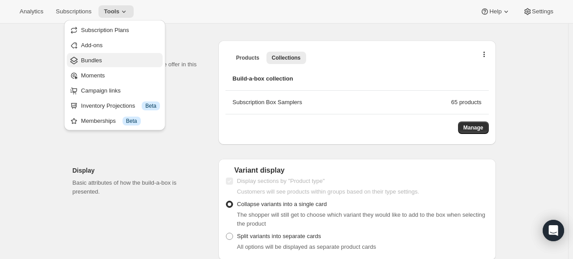
click at [94, 62] on span "Bundles" at bounding box center [91, 60] width 21 height 7
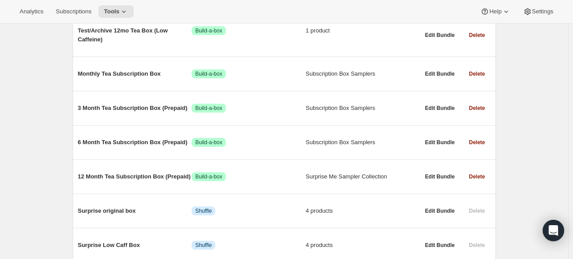
scroll to position [176, 0]
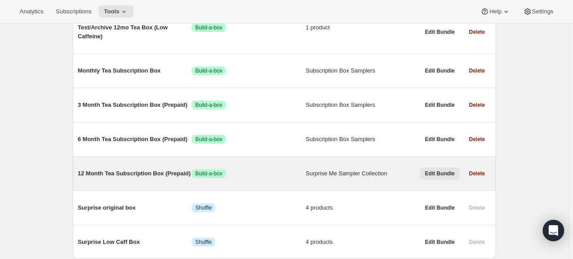
click at [439, 174] on span "Edit Bundle" at bounding box center [440, 173] width 30 height 7
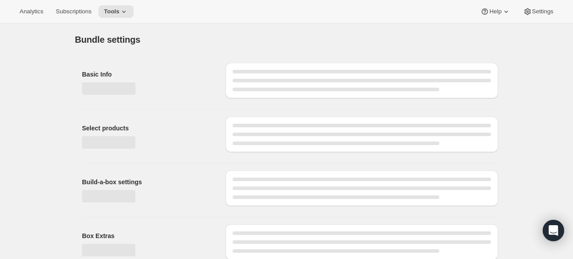
type input "12 Month Tea Subscription Box (Prepaid)"
radio input "true"
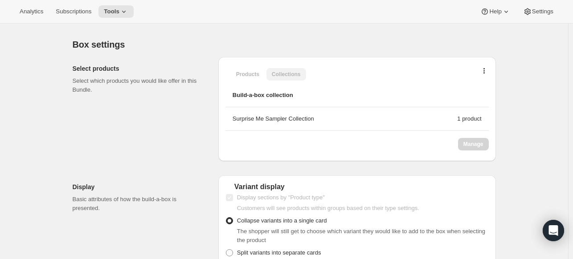
scroll to position [347, 0]
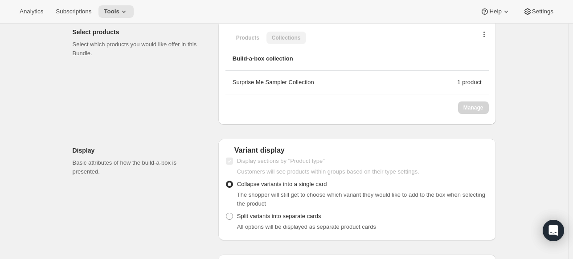
click at [485, 33] on icon "button" at bounding box center [484, 35] width 2 height 7
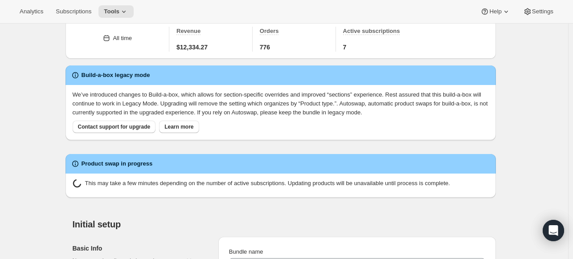
scroll to position [36, 0]
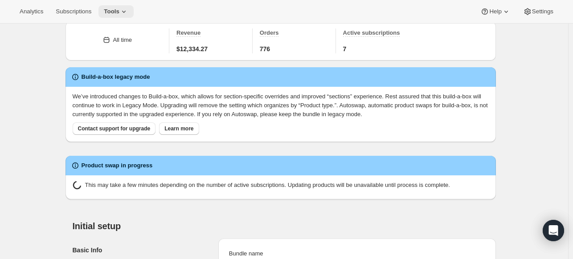
click at [119, 13] on icon at bounding box center [123, 11] width 9 height 9
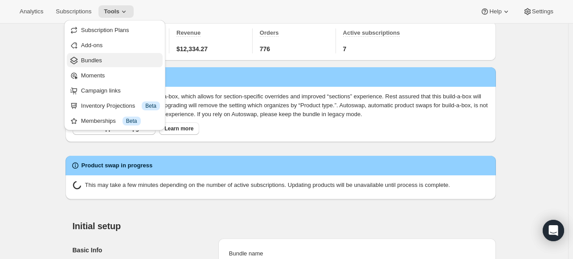
click at [91, 61] on span "Bundles" at bounding box center [91, 60] width 21 height 7
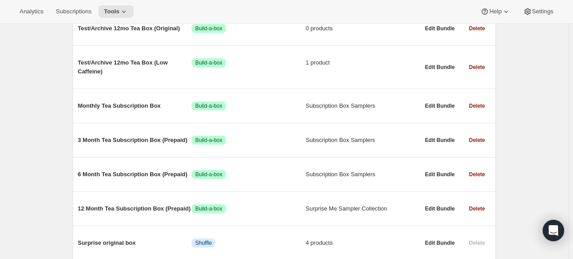
scroll to position [137, 0]
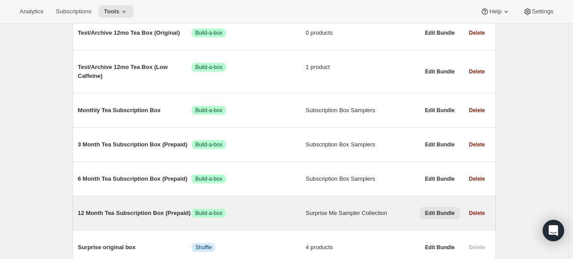
click at [442, 213] on span "Edit Bundle" at bounding box center [440, 213] width 30 height 7
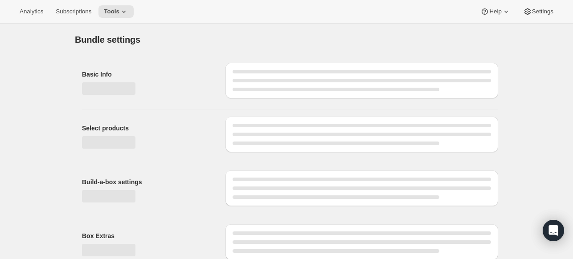
type input "12 Month Tea Subscription Box (Prepaid)"
radio input "true"
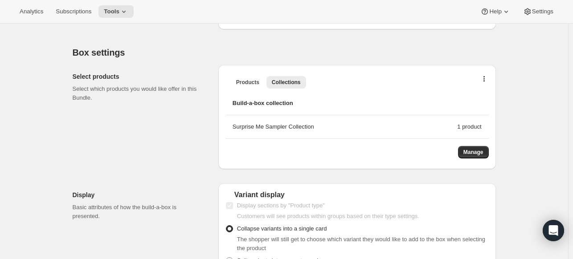
scroll to position [246, 0]
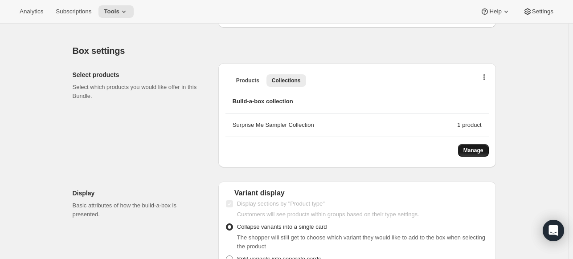
click at [479, 149] on span "Manage" at bounding box center [473, 150] width 20 height 7
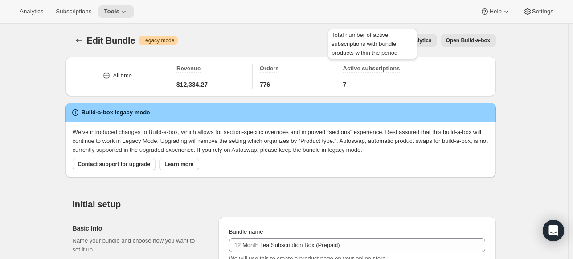
click at [356, 69] on span "Active subscriptions" at bounding box center [371, 68] width 57 height 7
click at [381, 68] on span "Active subscriptions" at bounding box center [371, 68] width 57 height 7
click at [78, 42] on icon "Bundles" at bounding box center [78, 40] width 9 height 9
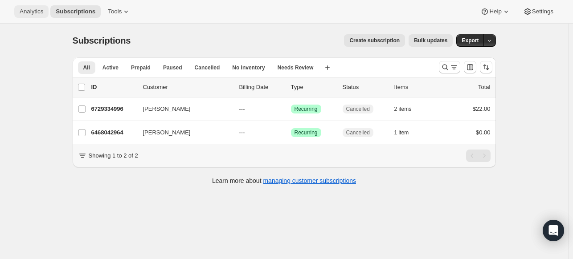
click at [25, 14] on span "Analytics" at bounding box center [32, 11] width 24 height 7
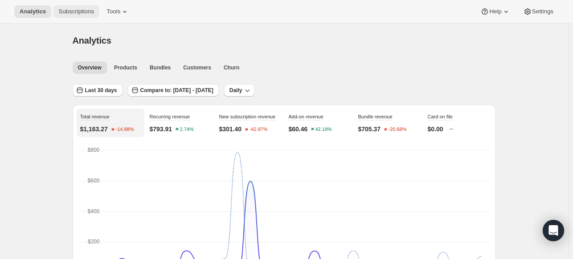
click at [72, 12] on span "Subscriptions" at bounding box center [76, 11] width 36 height 7
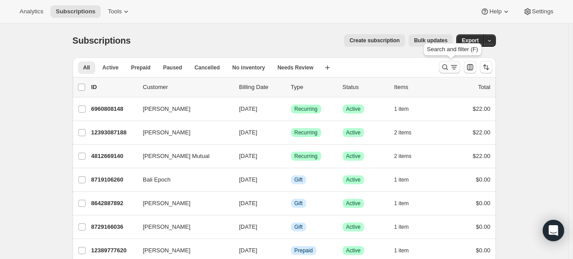
click at [449, 69] on icon "Search and filter results" at bounding box center [445, 67] width 9 height 9
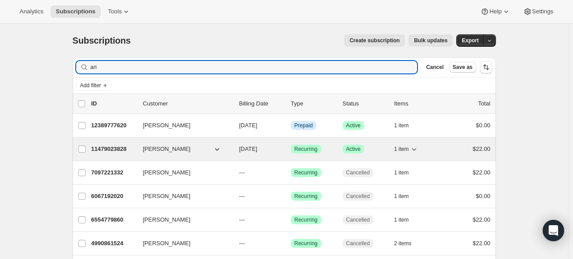
type input "ari"
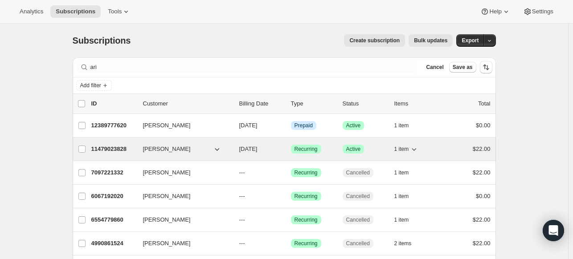
click at [111, 147] on p "11479023828" at bounding box center [113, 149] width 45 height 9
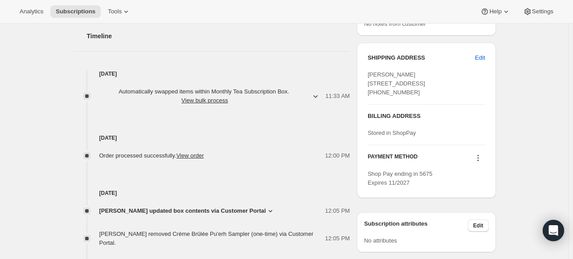
scroll to position [327, 0]
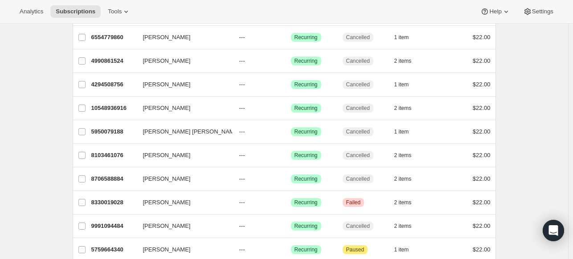
scroll to position [16, 0]
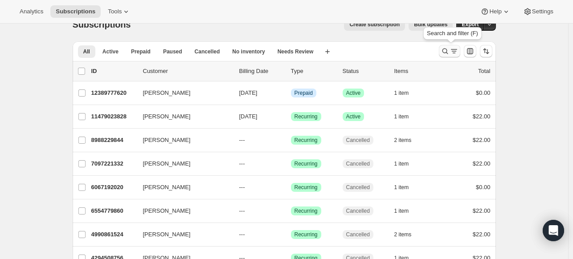
click at [444, 51] on icon "Search and filter results" at bounding box center [445, 51] width 9 height 9
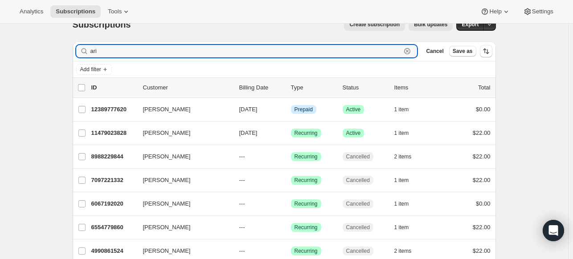
click at [409, 52] on icon "button" at bounding box center [407, 51] width 3 height 3
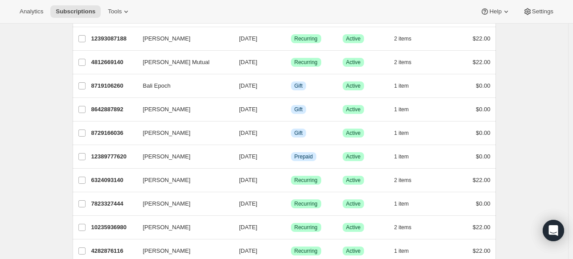
scroll to position [113, 0]
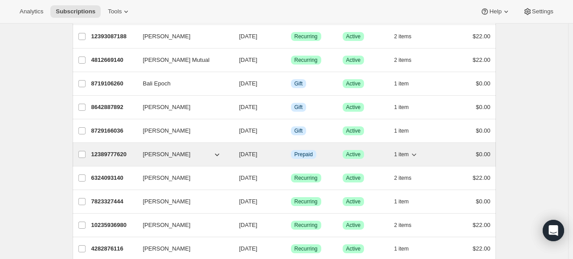
click at [157, 154] on span "[PERSON_NAME]" at bounding box center [167, 154] width 48 height 9
click at [109, 156] on p "12389777620" at bounding box center [113, 154] width 45 height 9
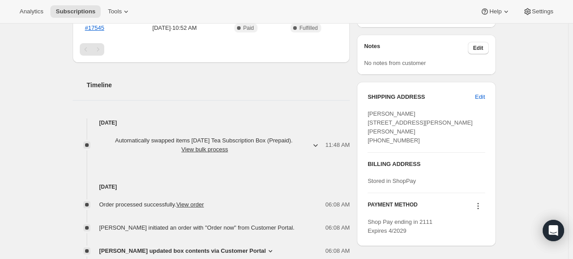
scroll to position [317, 0]
